Goal: Check status

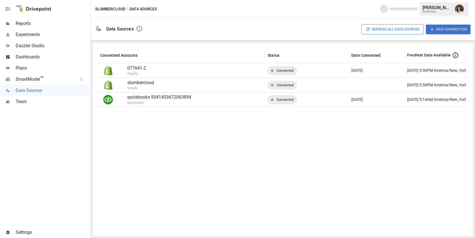
scroll to position [0, 34]
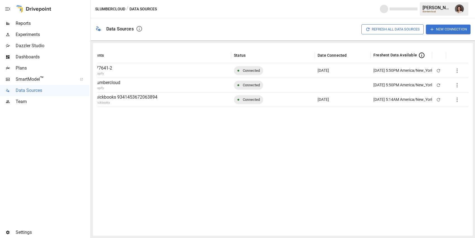
click at [439, 72] on icon "button" at bounding box center [438, 70] width 3 height 3
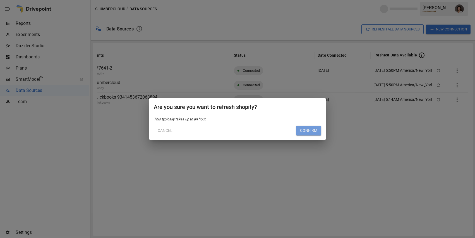
click at [310, 129] on button "Confirm" at bounding box center [308, 131] width 25 height 10
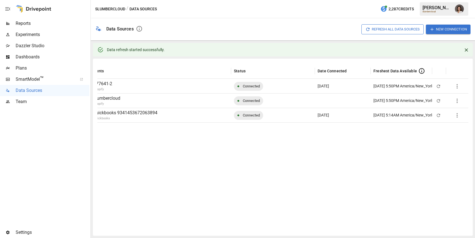
click at [64, 24] on span "Reports" at bounding box center [53, 23] width 74 height 7
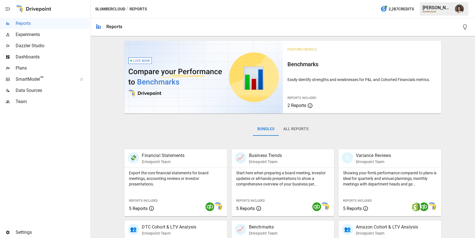
click at [101, 109] on div "Featured Bundle Benchmarks Easily identify strengths and weaknesses for P&L and…" at bounding box center [283, 199] width 380 height 320
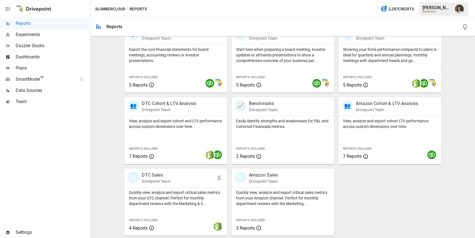
click at [172, 185] on div "🛍 DTC Sales Drivepoint Team" at bounding box center [175, 178] width 102 height 18
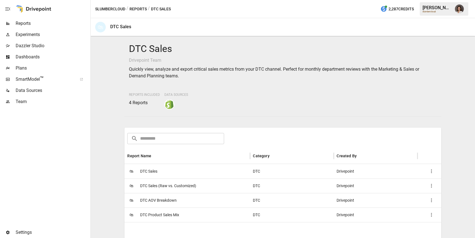
click at [199, 167] on div "🛍 DTC Sales" at bounding box center [187, 171] width 126 height 15
